Goal: Task Accomplishment & Management: Manage account settings

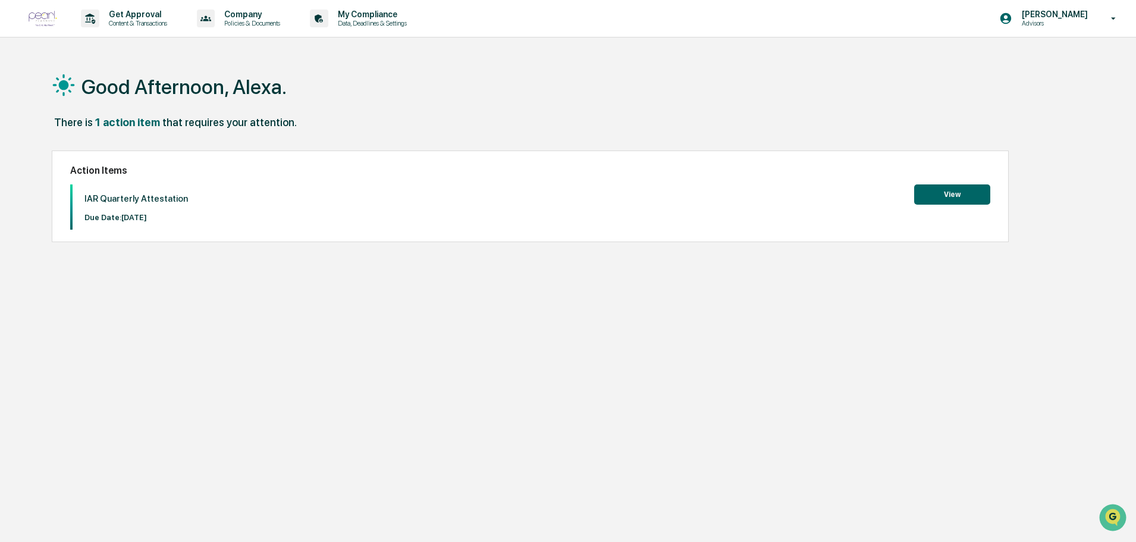
click at [961, 199] on button "View" at bounding box center [952, 194] width 76 height 20
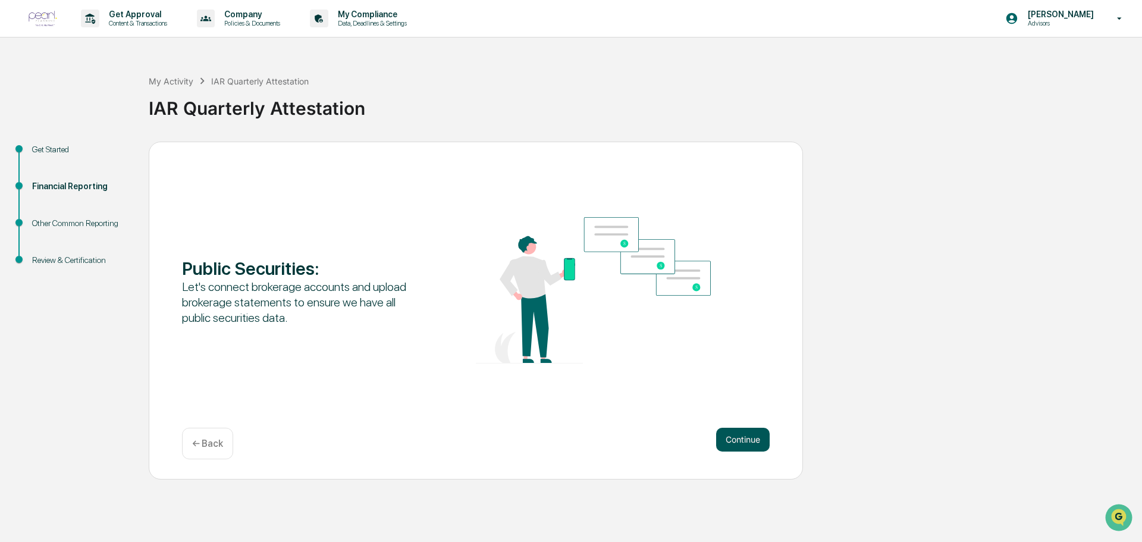
click at [749, 435] on button "Continue" at bounding box center [743, 440] width 54 height 24
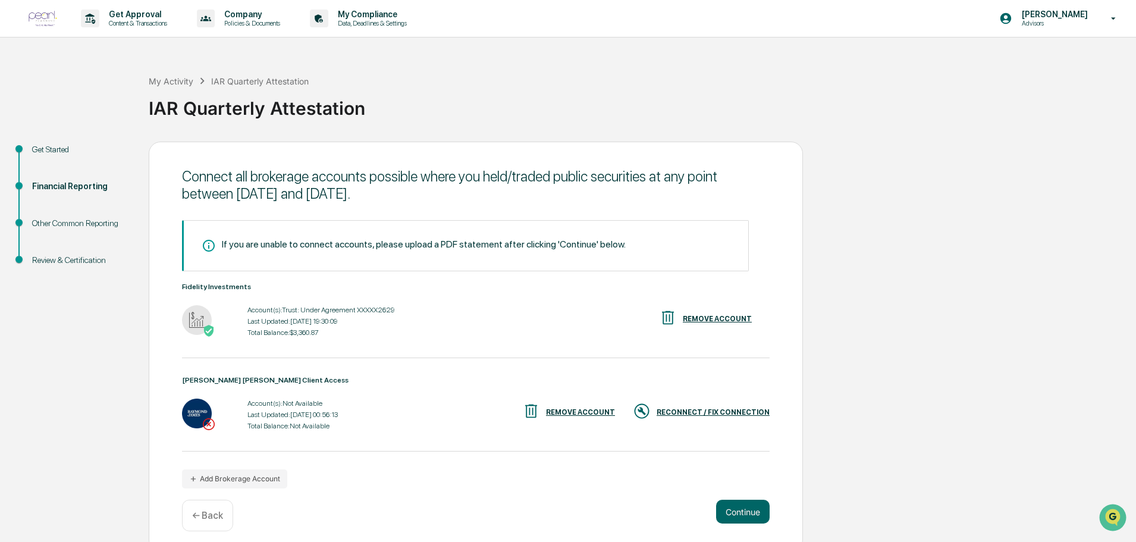
click at [736, 412] on div "RECONNECT / FIX CONNECTION" at bounding box center [713, 412] width 113 height 8
click at [594, 410] on div "REMOVE ACCOUNT" at bounding box center [580, 412] width 69 height 8
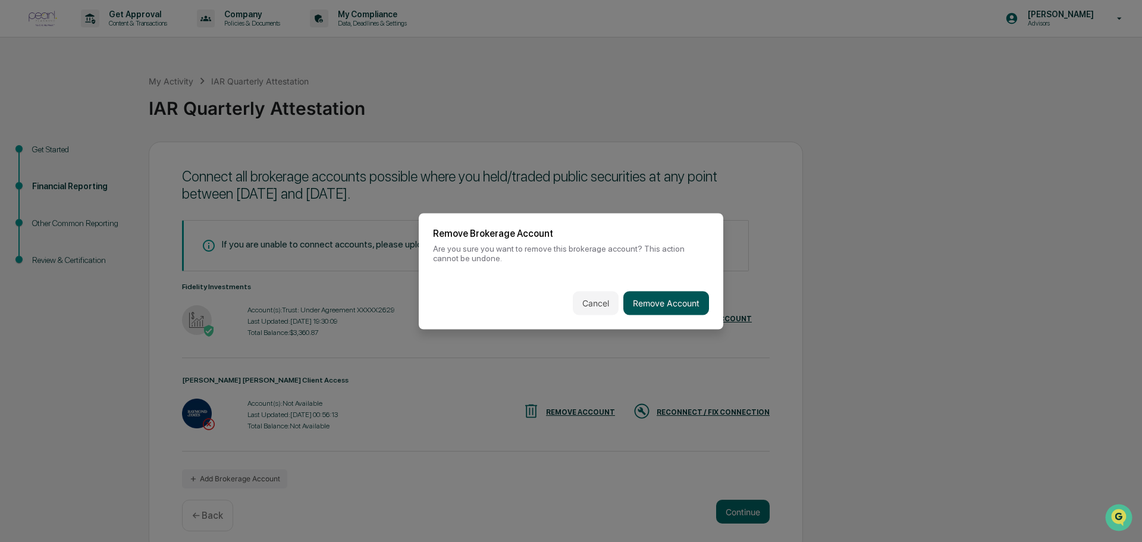
click at [651, 301] on button "Remove Account" at bounding box center [666, 303] width 86 height 24
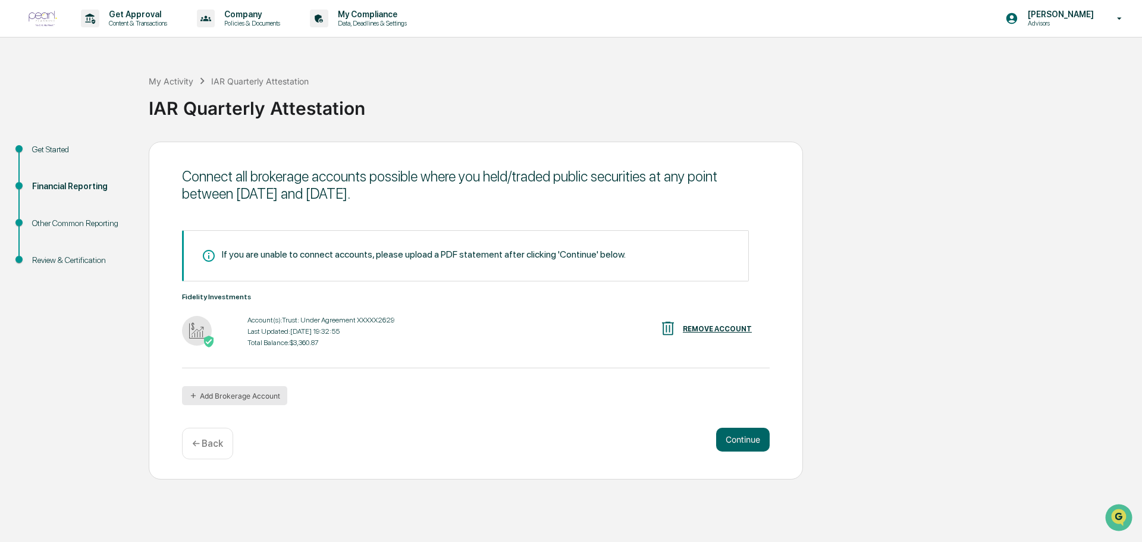
click at [245, 397] on button "Add Brokerage Account" at bounding box center [234, 395] width 105 height 19
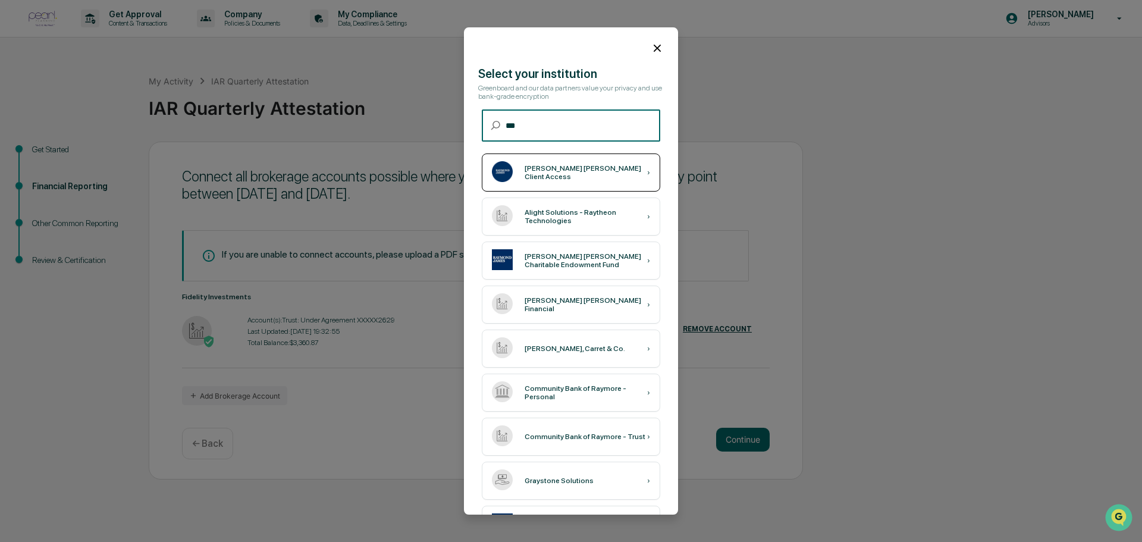
type input "***"
click at [558, 181] on div "[PERSON_NAME] [PERSON_NAME] Client Access ›" at bounding box center [571, 172] width 178 height 38
click at [564, 160] on div "[PERSON_NAME] [PERSON_NAME] Client Access ›" at bounding box center [571, 172] width 178 height 38
click at [652, 51] on icon at bounding box center [657, 48] width 13 height 13
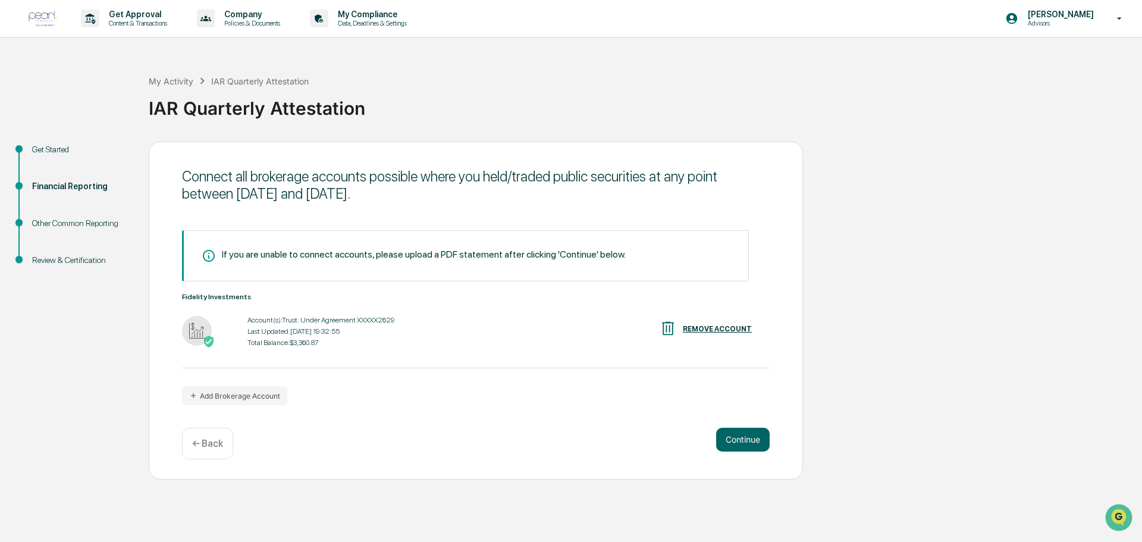
click at [512, 367] on div "Fidelity Investments Account(s): Trust: Under Agreement XXXXX2629 Last Updated:…" at bounding box center [476, 331] width 588 height 76
click at [244, 403] on button "Add Brokerage Account" at bounding box center [234, 395] width 105 height 19
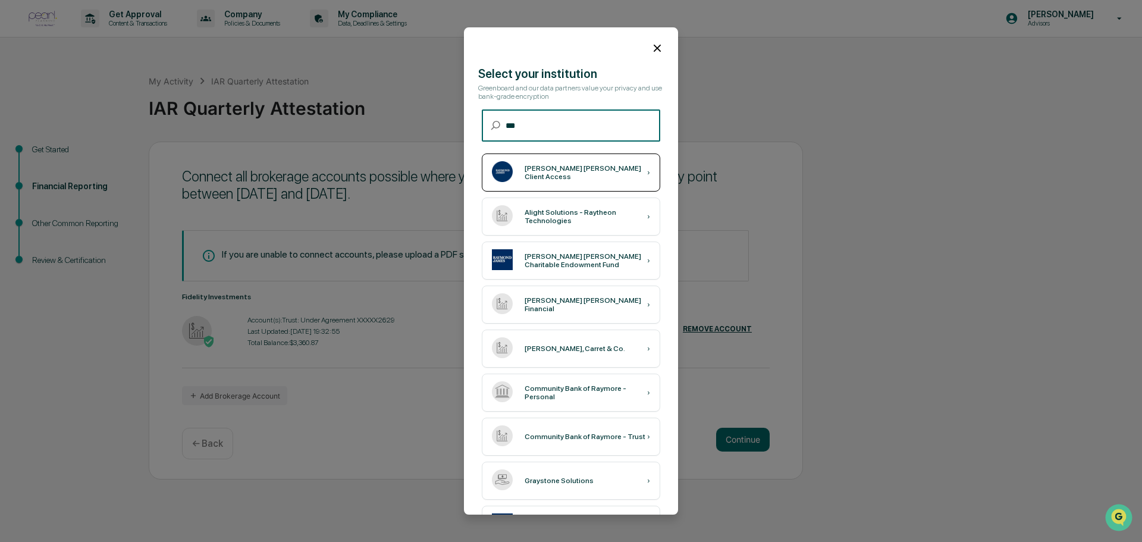
type input "***"
click at [576, 172] on div "[PERSON_NAME] [PERSON_NAME] Client Access" at bounding box center [585, 172] width 123 height 17
click at [578, 164] on div "[PERSON_NAME] [PERSON_NAME] Client Access ›" at bounding box center [571, 172] width 178 height 38
click at [653, 52] on icon at bounding box center [657, 48] width 13 height 13
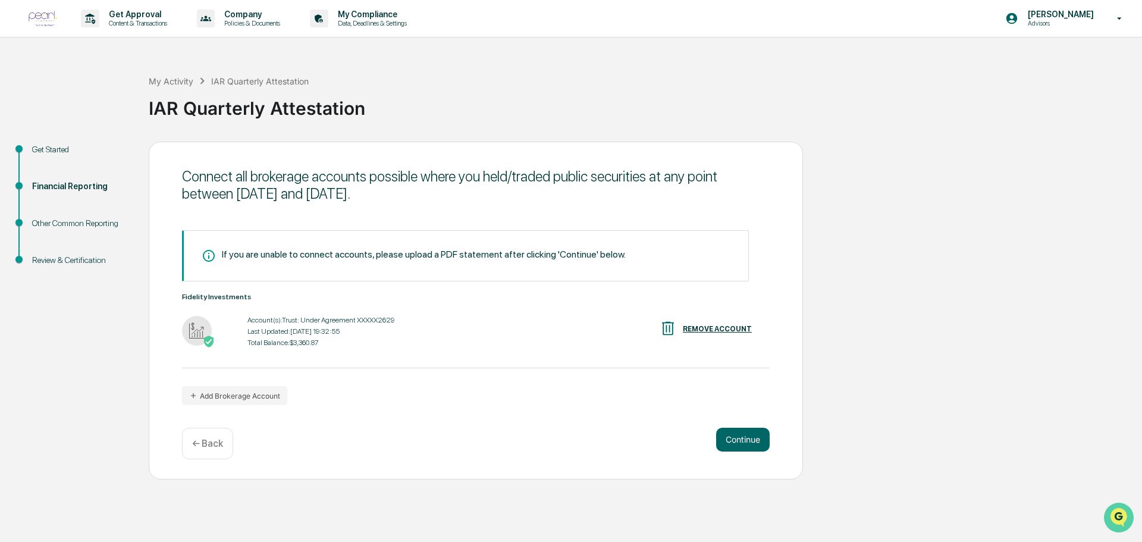
click at [1125, 516] on img "Open customer support" at bounding box center [1119, 517] width 30 height 24
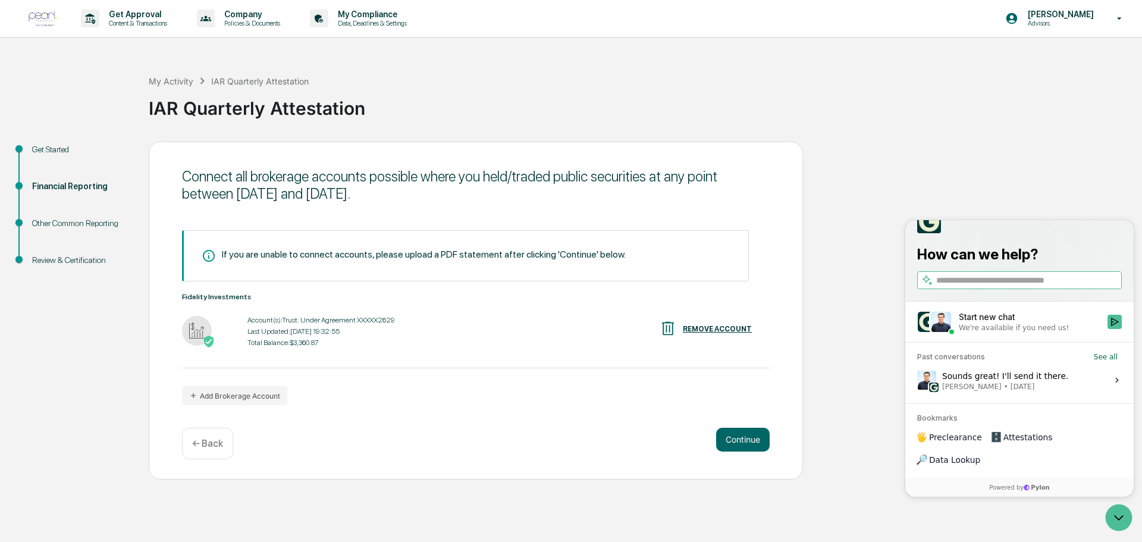
click at [1028, 391] on div "Sounds great! I'll send it there. [PERSON_NAME] • [DATE]" at bounding box center [1005, 380] width 126 height 23
click at [917, 381] on button "View issue" at bounding box center [916, 380] width 1 height 1
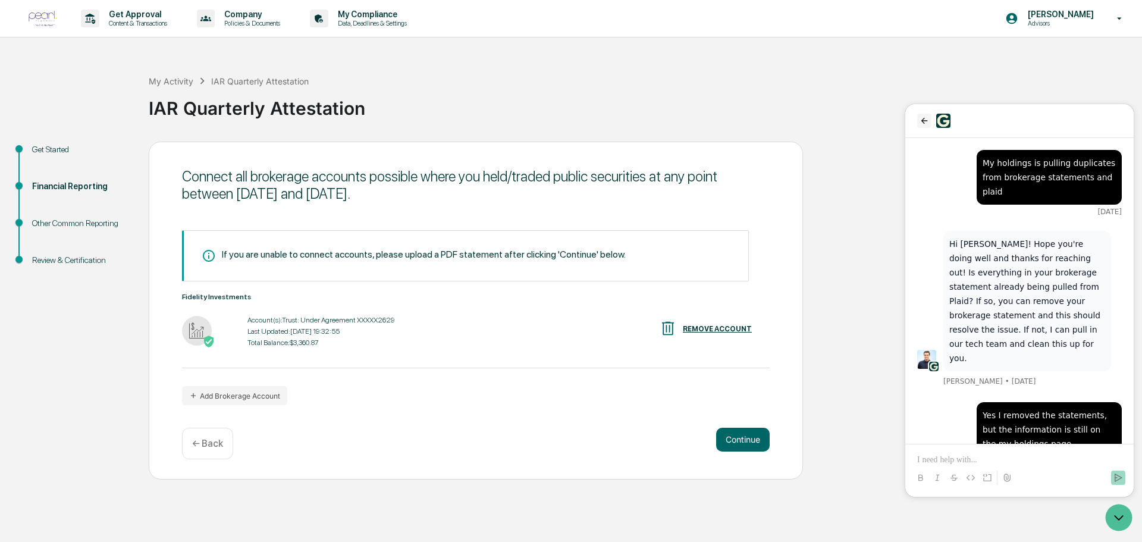
click at [925, 125] on icon "back" at bounding box center [924, 121] width 10 height 10
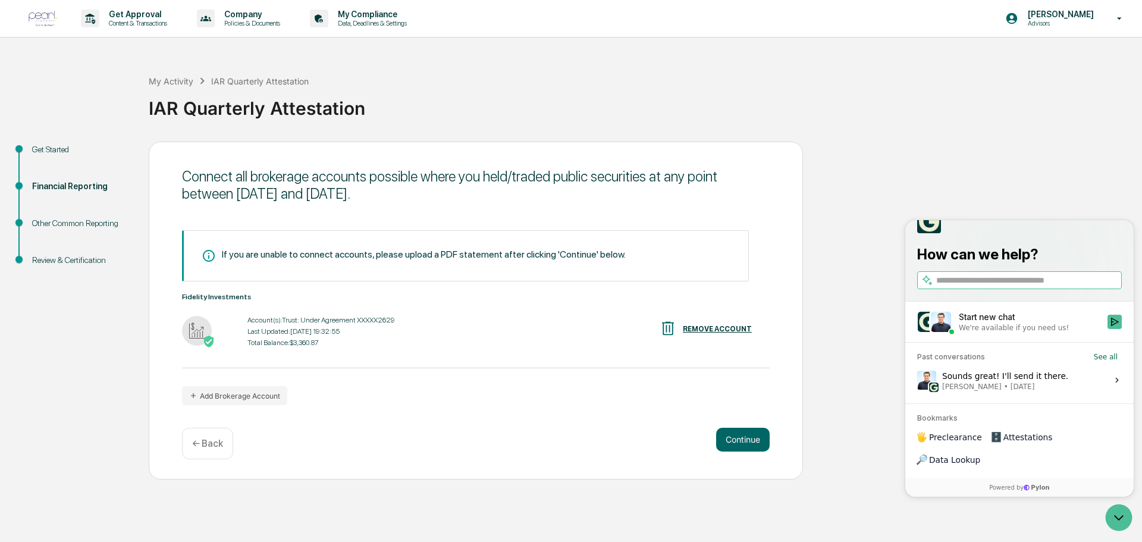
click at [1009, 332] on div "We're available if you need us!" at bounding box center [1014, 328] width 110 height 10
click at [1107, 329] on button "Start new chat We're available if you need us!" at bounding box center [1114, 322] width 14 height 14
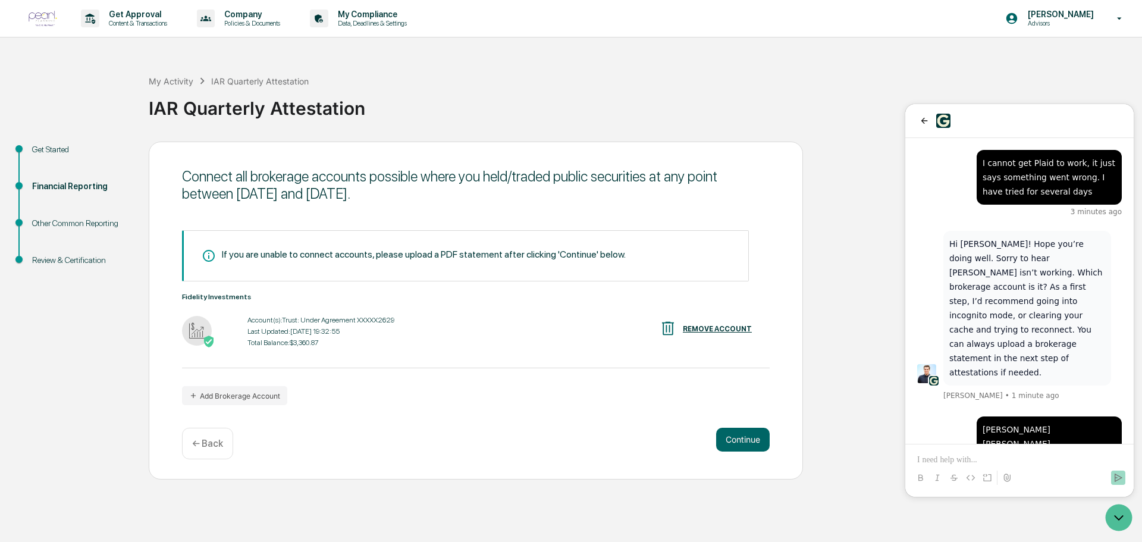
click at [1009, 467] on div at bounding box center [1019, 478] width 219 height 24
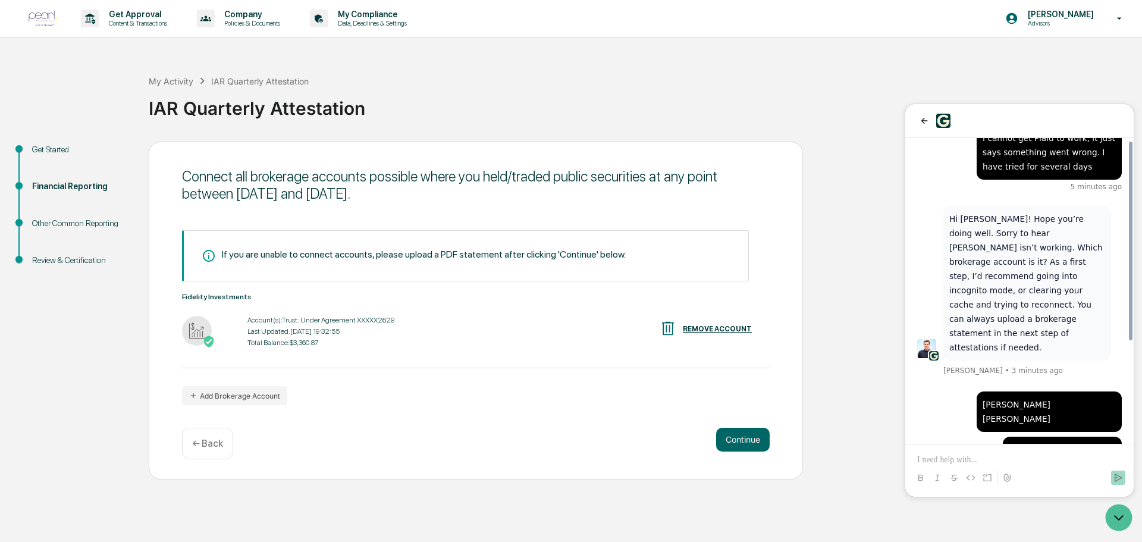
scroll to position [153, 0]
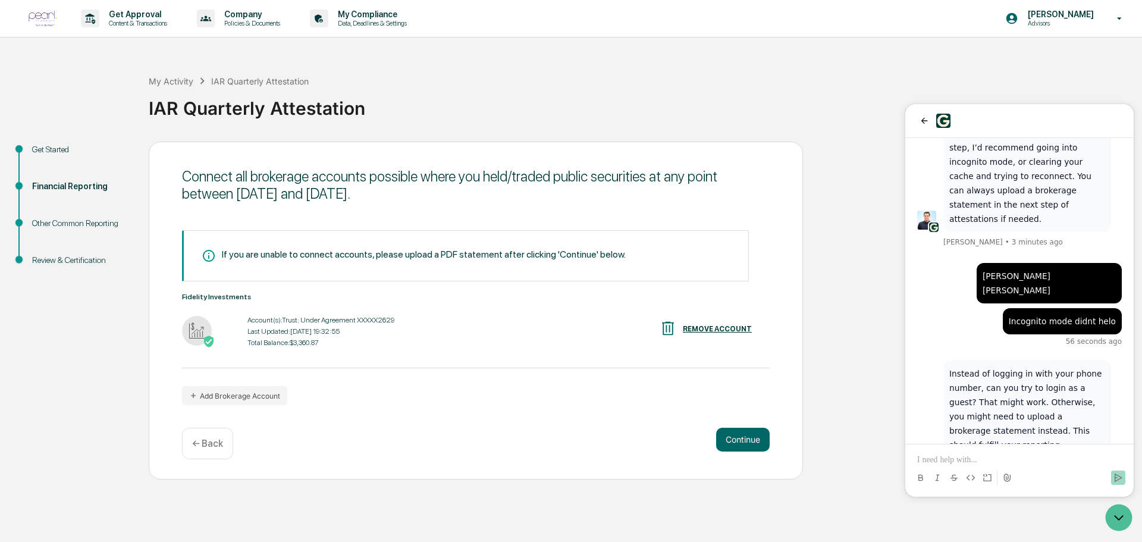
click at [956, 459] on p at bounding box center [1019, 460] width 205 height 12
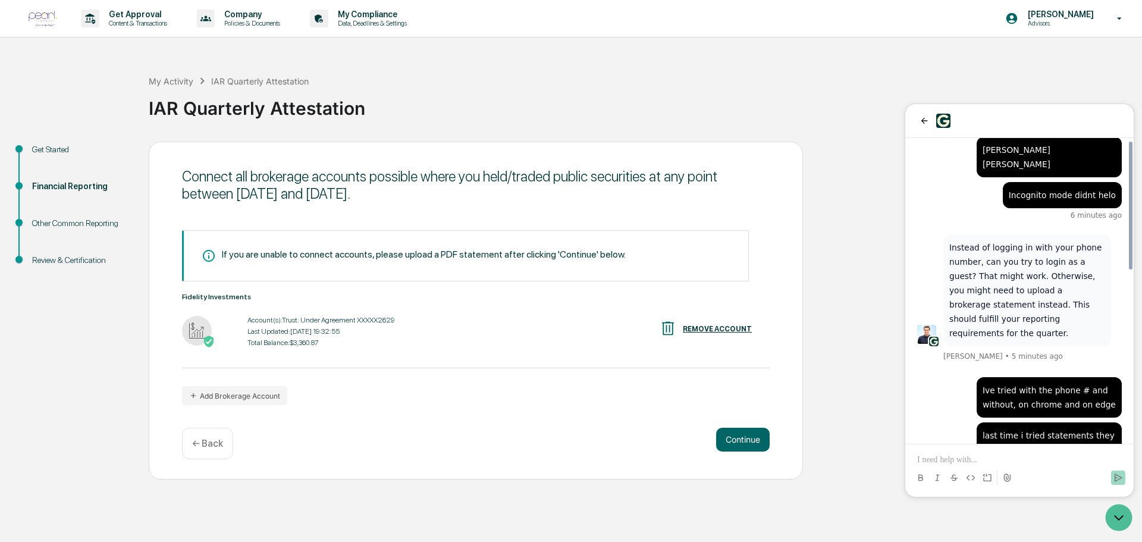
scroll to position [408, 0]
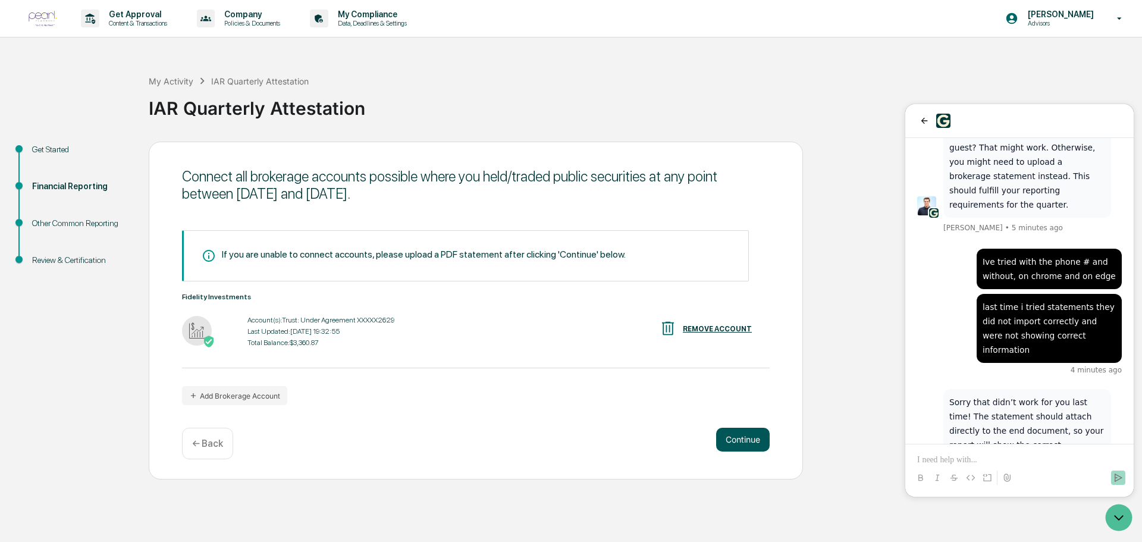
click at [753, 439] on button "Continue" at bounding box center [743, 440] width 54 height 24
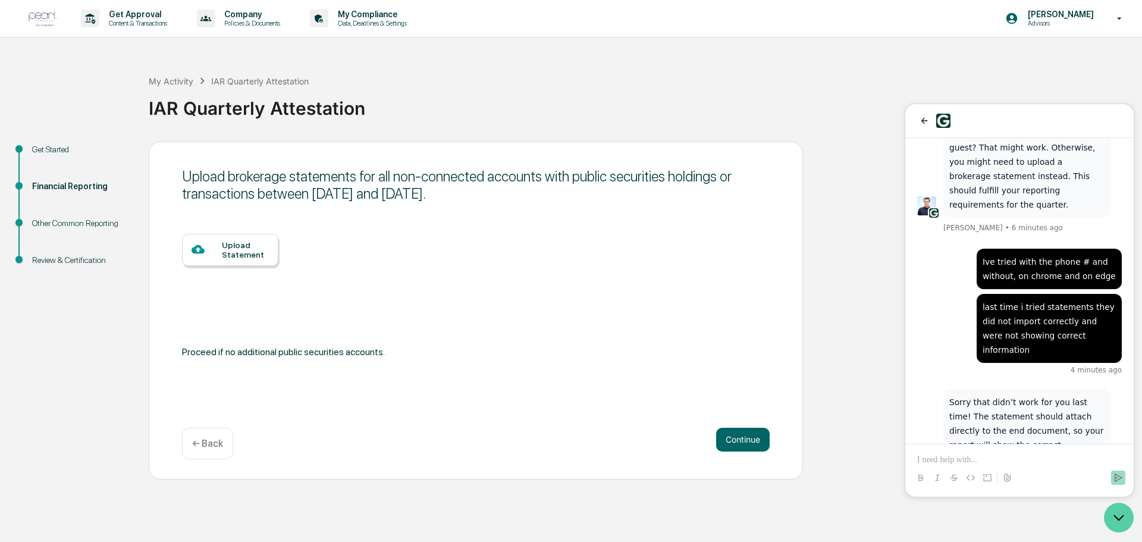
click at [1114, 522] on icon "Open customer support" at bounding box center [1119, 517] width 30 height 30
